Goal: Use online tool/utility: Use online tool/utility

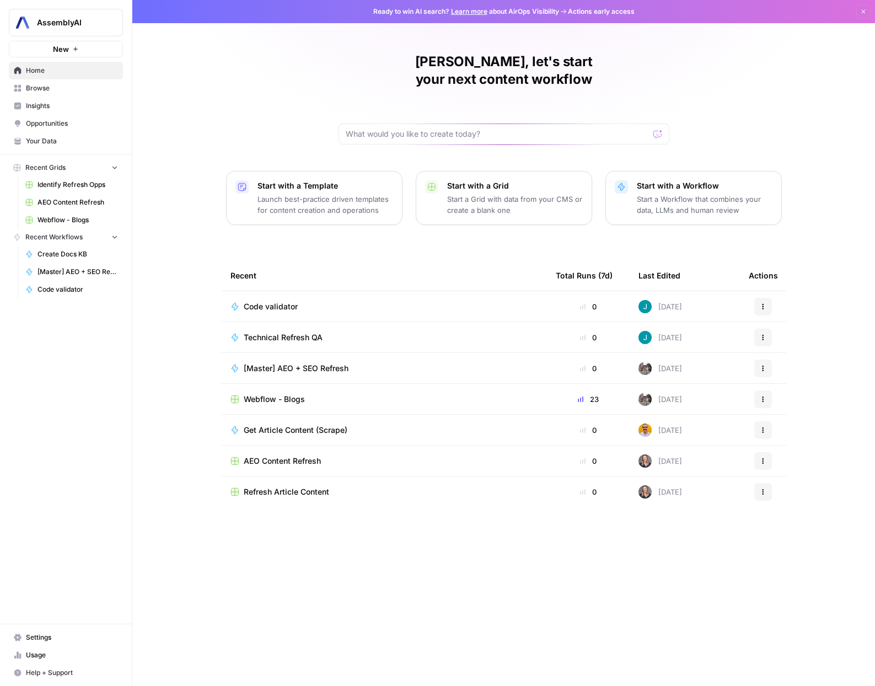
click at [274, 394] on span "Webflow - Blogs" at bounding box center [274, 399] width 61 height 11
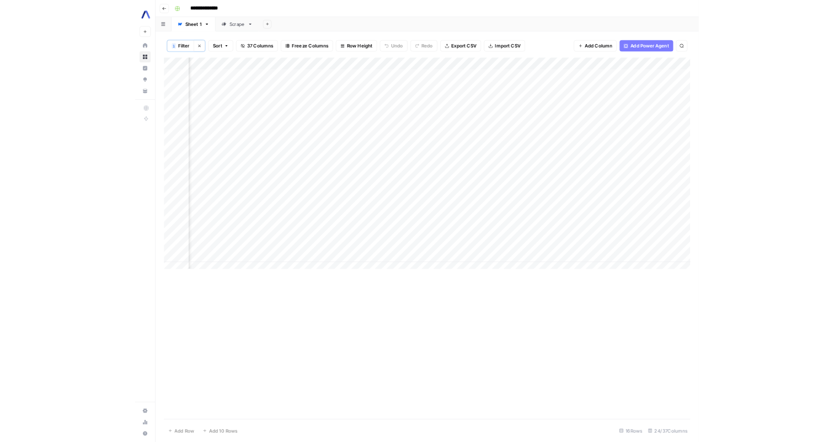
scroll to position [0, 1119]
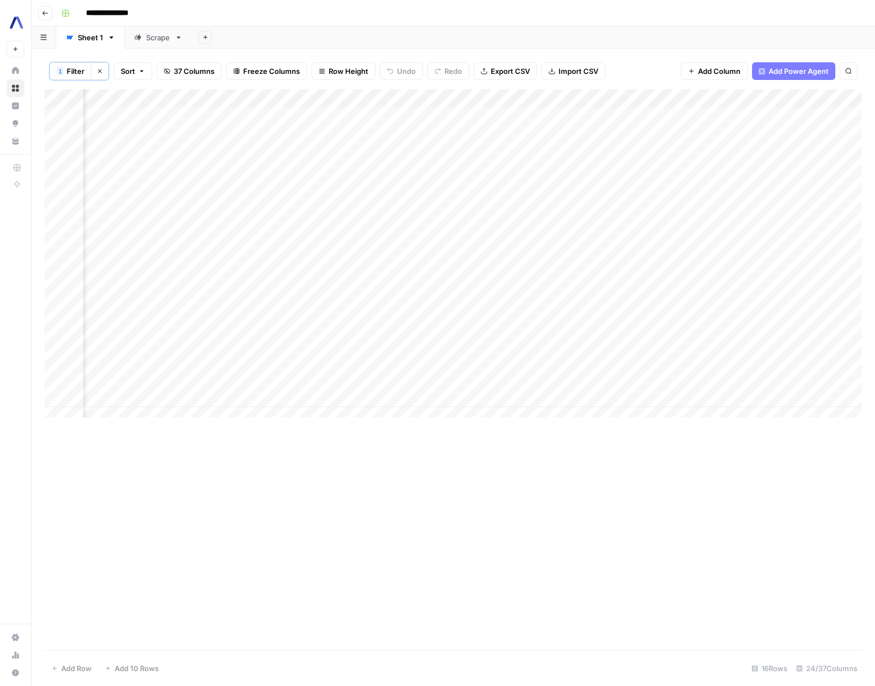
click at [550, 100] on div "Add Column" at bounding box center [454, 257] width 818 height 337
click at [548, 192] on span "Configure Inputs" at bounding box center [546, 191] width 97 height 11
